Goal: Task Accomplishment & Management: Use online tool/utility

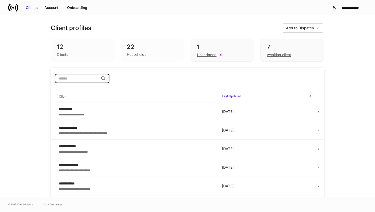
click at [86, 79] on input "search" at bounding box center [77, 78] width 44 height 9
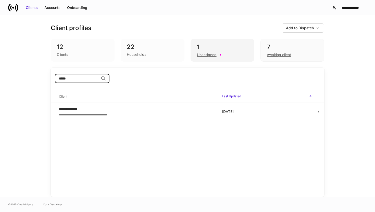
type input "*****"
click at [200, 56] on div "Unassigned" at bounding box center [207, 54] width 20 height 5
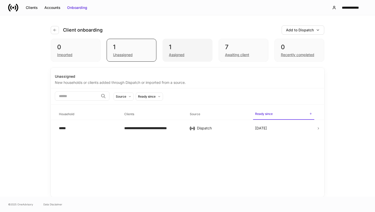
click at [172, 56] on div "Assigned" at bounding box center [177, 54] width 16 height 5
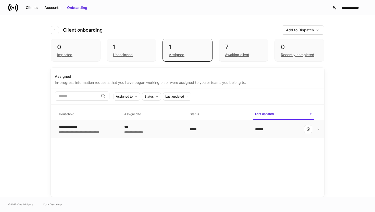
click at [80, 127] on div "**********" at bounding box center [84, 126] width 51 height 5
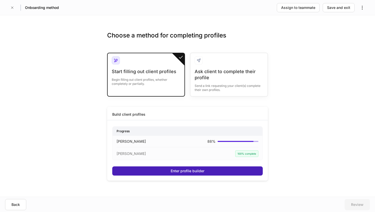
click at [241, 172] on button "Enter profile builder" at bounding box center [187, 171] width 151 height 9
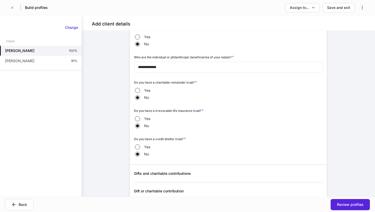
scroll to position [2540, 0]
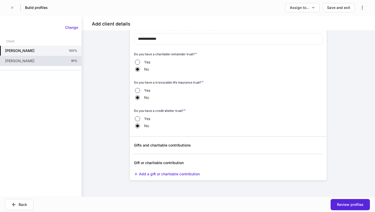
click at [53, 60] on div "[PERSON_NAME] 91%" at bounding box center [40, 61] width 81 height 10
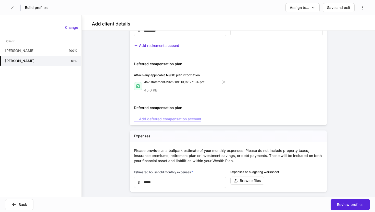
scroll to position [1205, 0]
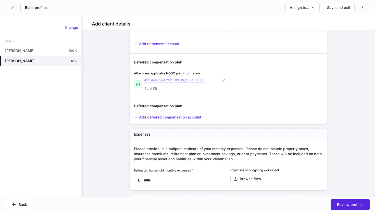
click at [163, 81] on div "457 statement.2025-09-10_15-27-34.pdf" at bounding box center [174, 80] width 60 height 5
click at [160, 81] on div "457 statement.2025-09-10_15-27-34.pdf" at bounding box center [174, 80] width 60 height 5
click at [137, 86] on icon at bounding box center [138, 84] width 4 height 4
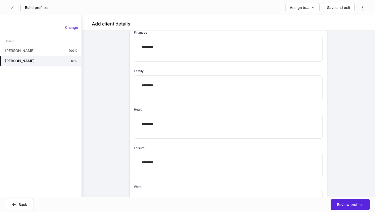
scroll to position [0, 0]
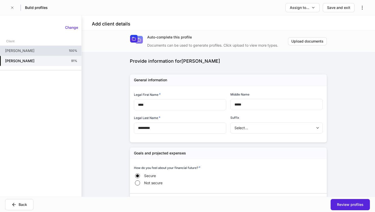
click at [68, 51] on div "[PERSON_NAME] 100%" at bounding box center [40, 51] width 81 height 10
click at [66, 61] on div "[PERSON_NAME] 91%" at bounding box center [40, 61] width 81 height 10
click at [13, 7] on icon "button" at bounding box center [12, 8] width 4 height 4
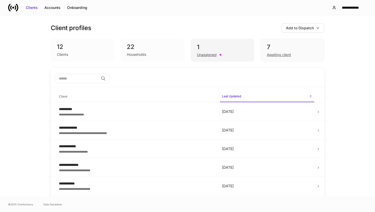
click at [212, 55] on div "Unassigned" at bounding box center [207, 54] width 20 height 5
